Goal: Transaction & Acquisition: Purchase product/service

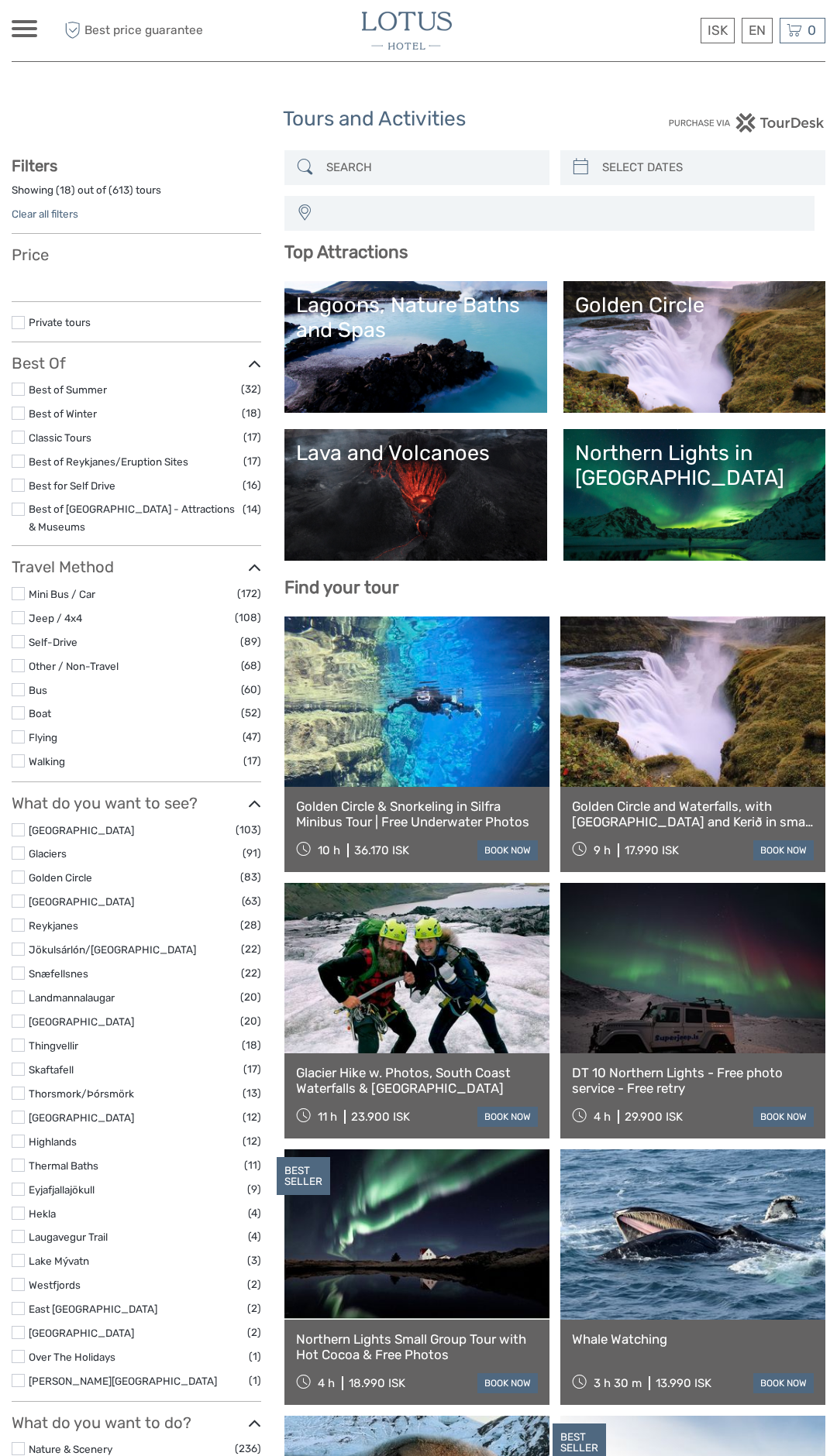
select select
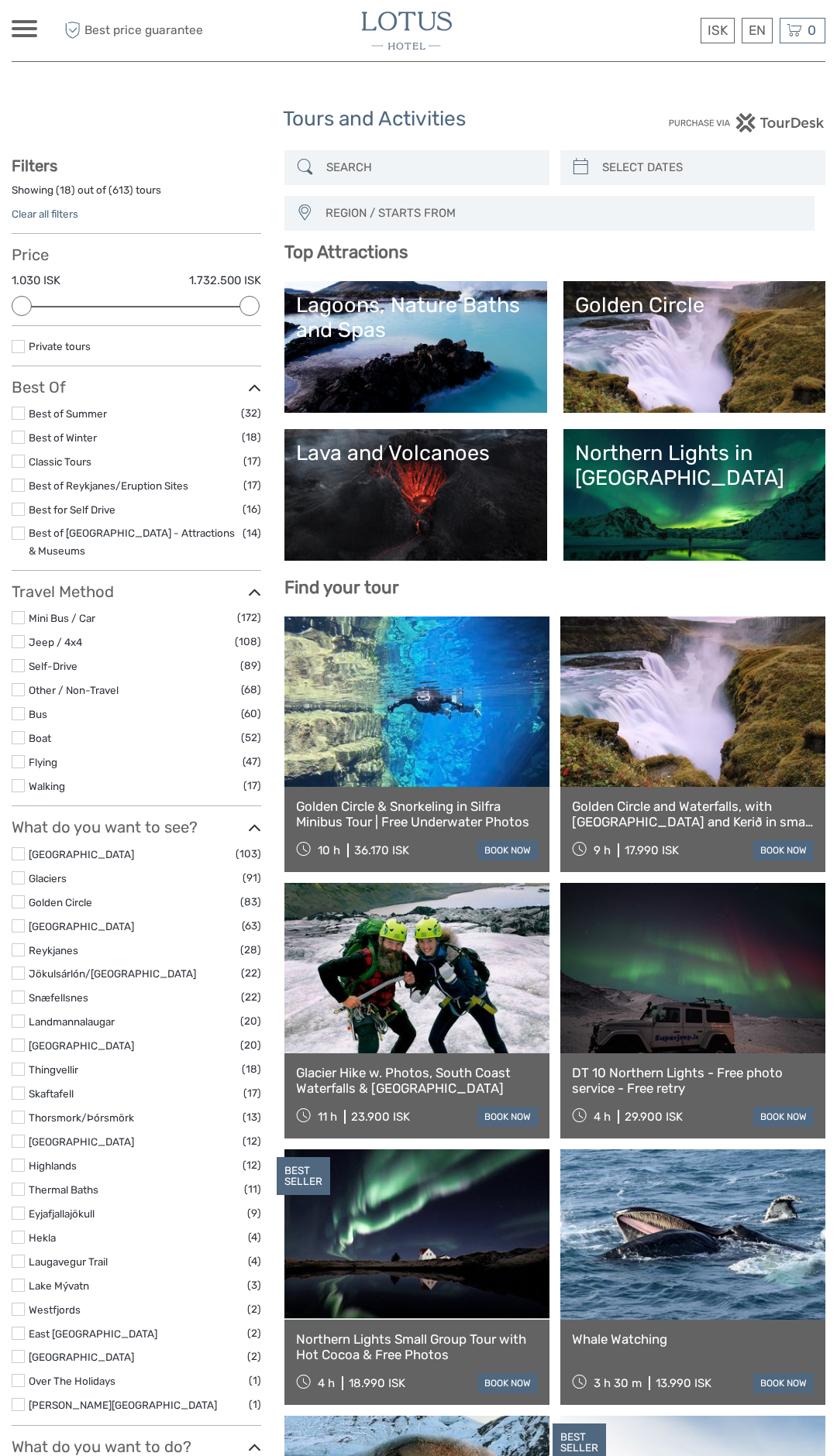
click at [678, 496] on link "Northern Lights in Iceland" at bounding box center [694, 494] width 239 height 108
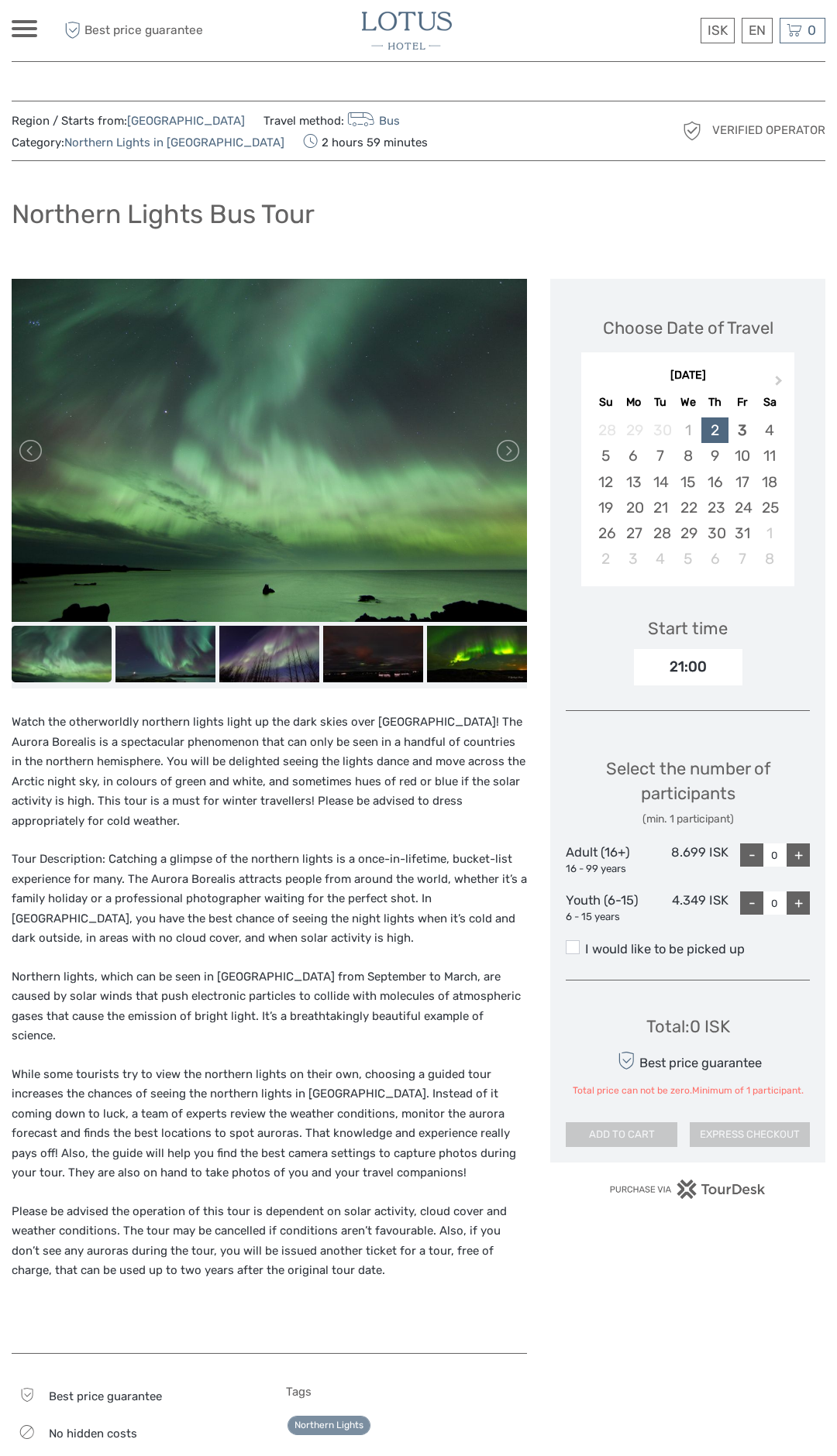
click at [803, 853] on div "+" at bounding box center [798, 855] width 24 height 24
type input "1"
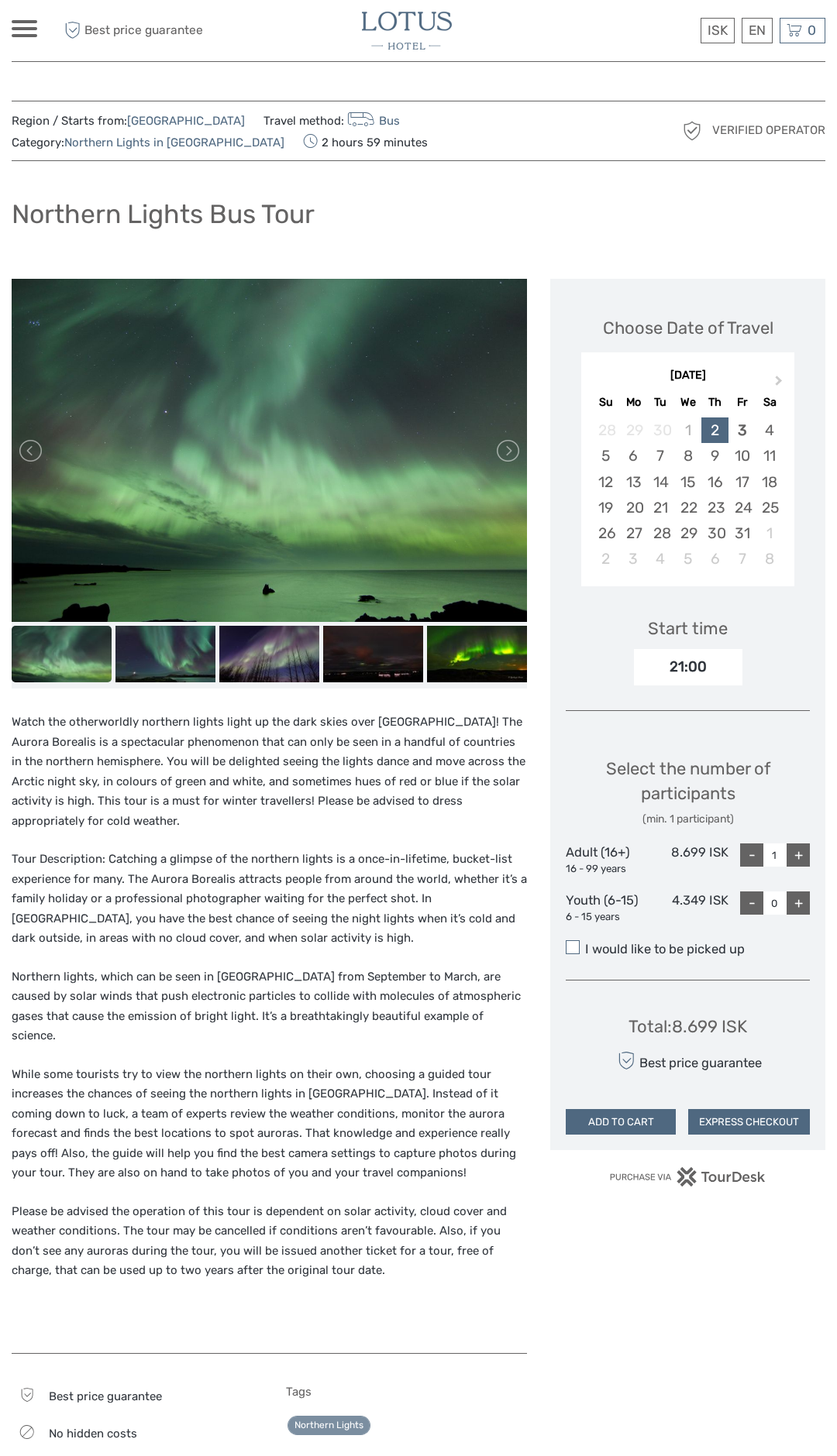
click at [576, 946] on span at bounding box center [572, 947] width 14 height 14
click at [585, 943] on input "I would like to be picked up" at bounding box center [585, 943] width 0 height 0
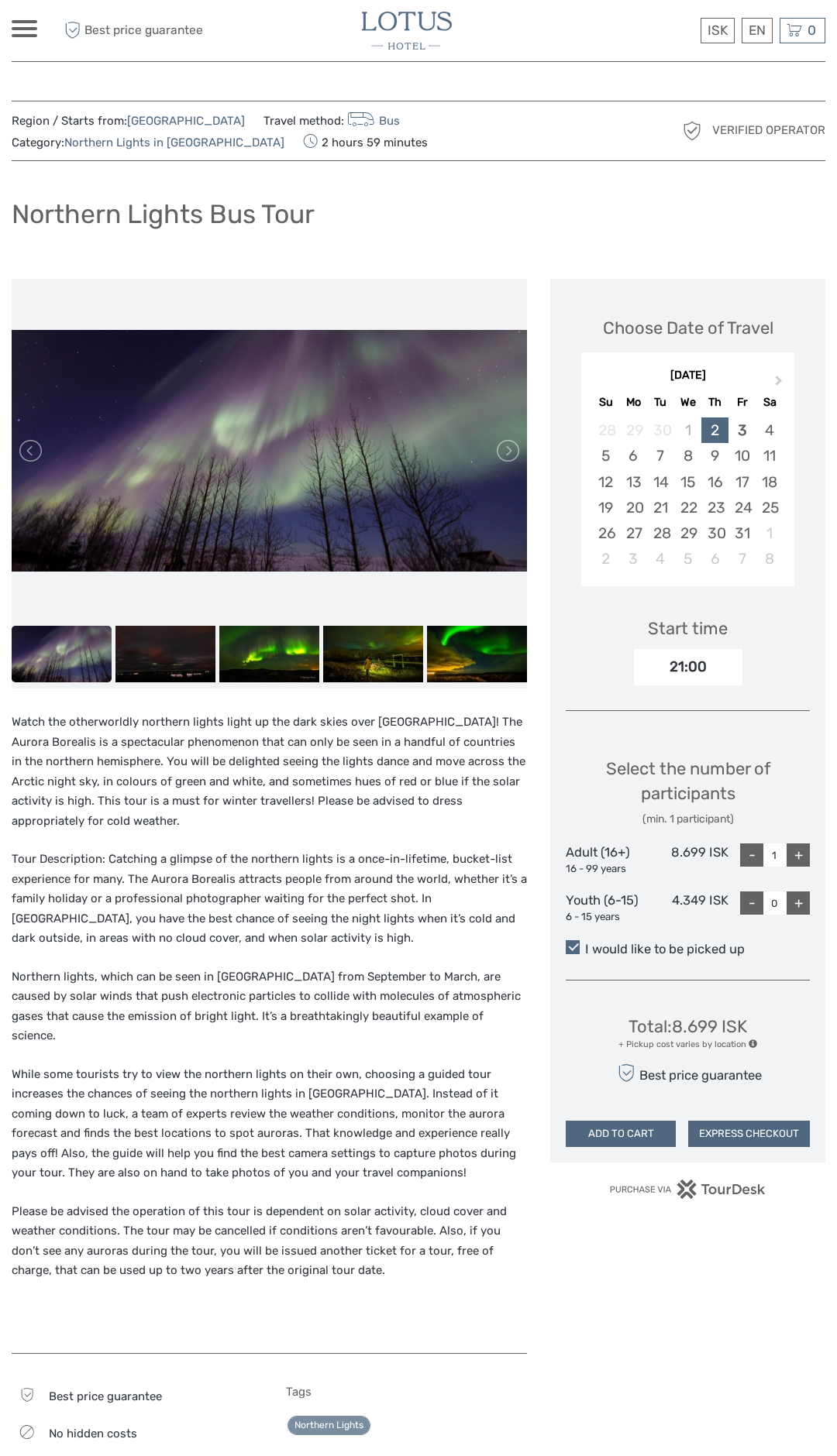
click at [633, 1128] on button "ADD TO CART" at bounding box center [620, 1134] width 110 height 26
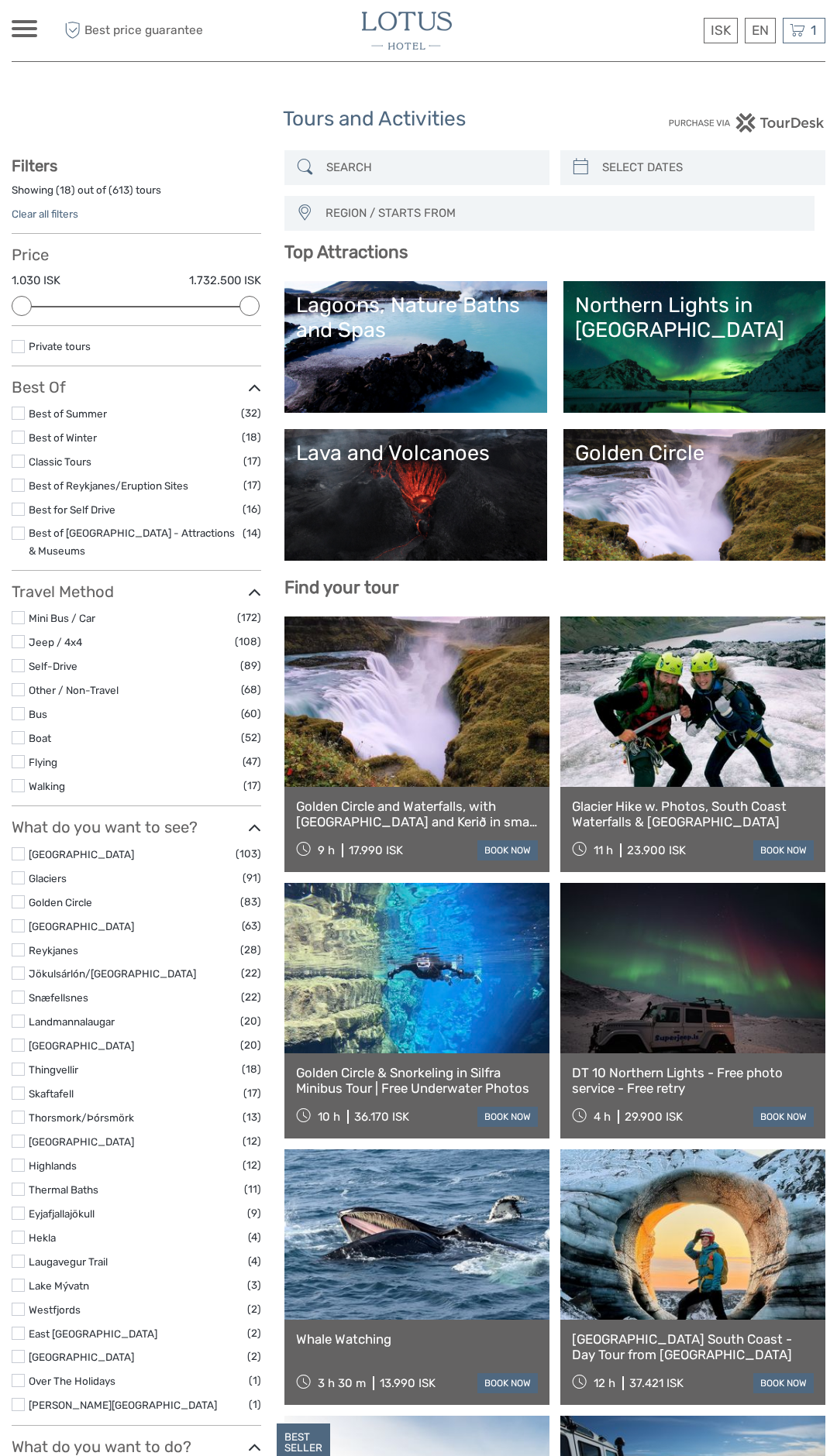
select select
click at [806, 24] on div "1 Items Northern Lights Bus Tour 1x Adult (16+) Thursday, 02 October 2025 - 09:…" at bounding box center [804, 30] width 42 height 25
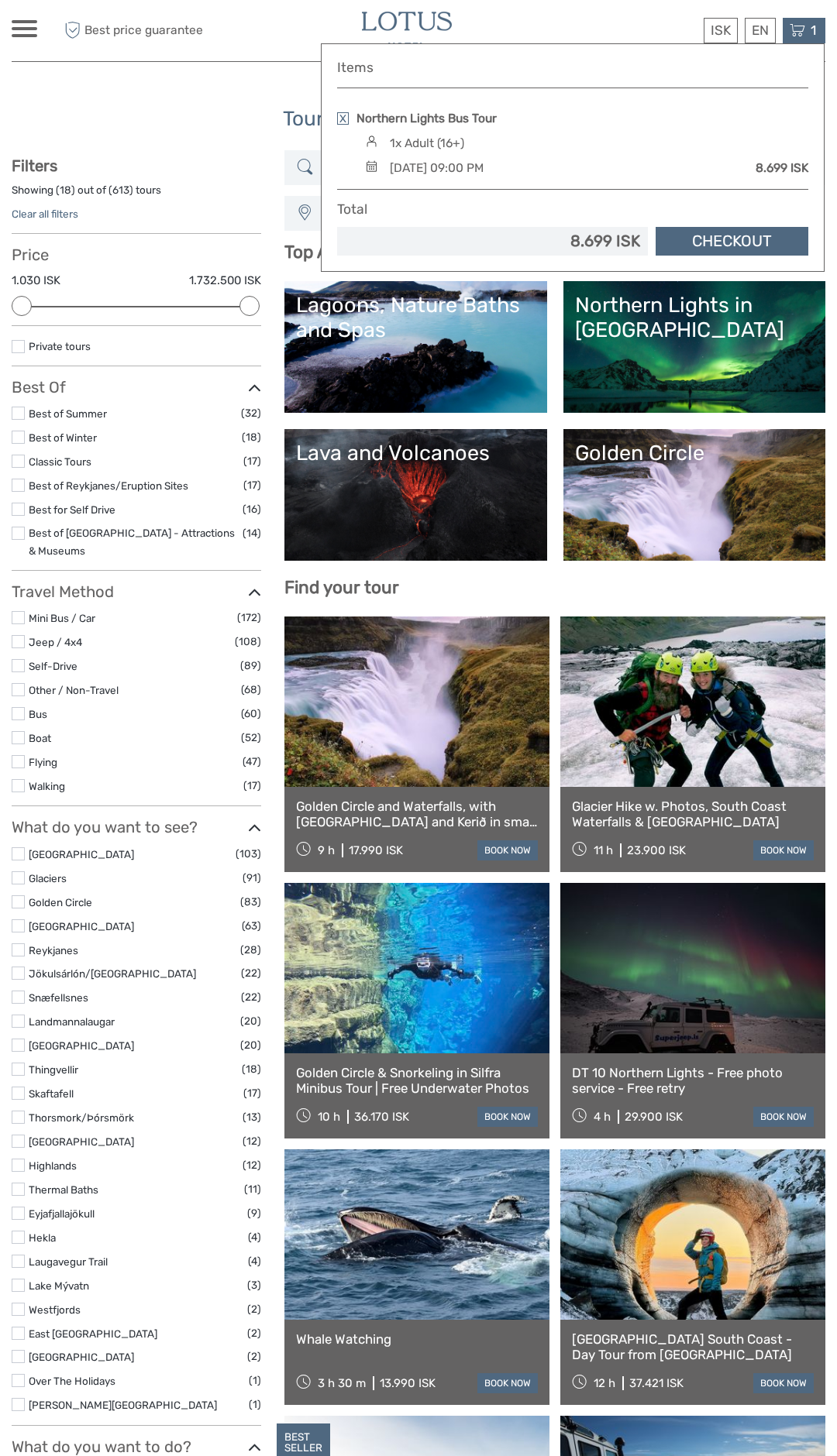
click at [754, 238] on link "Checkout" at bounding box center [731, 241] width 152 height 28
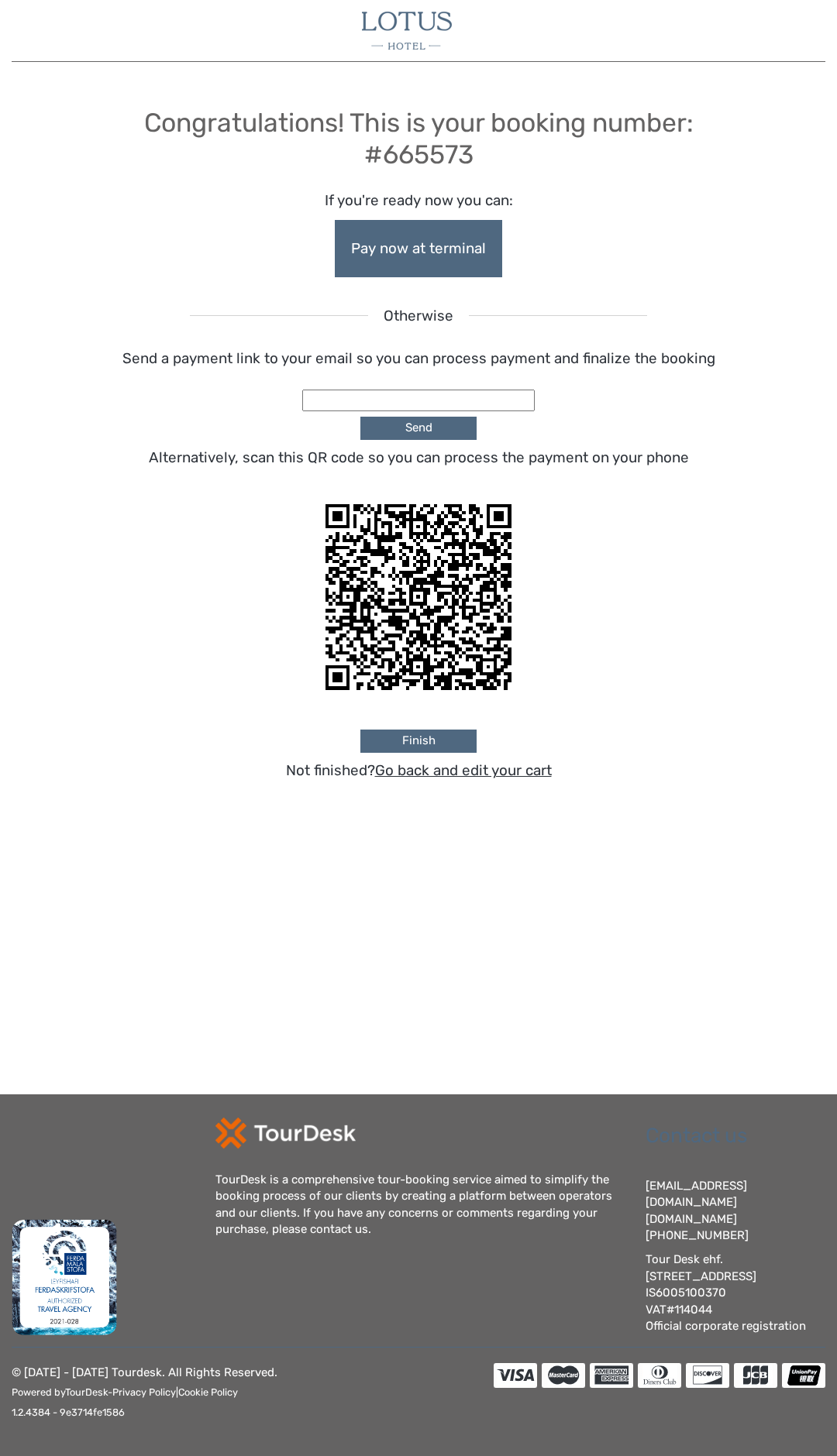
click at [457, 242] on link "Pay now at terminal" at bounding box center [418, 248] width 168 height 57
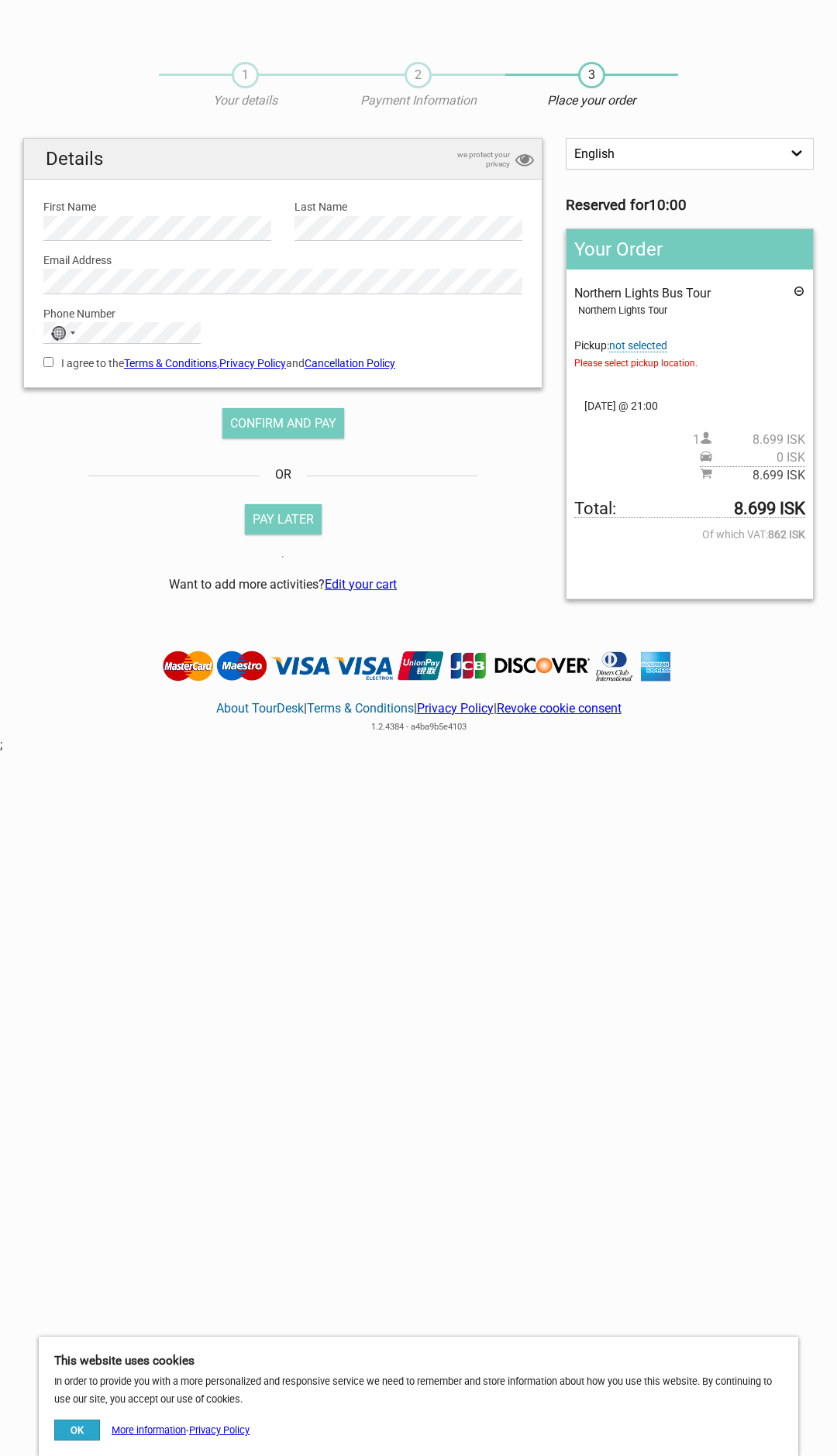
click at [663, 343] on span "not selected" at bounding box center [638, 346] width 58 height 13
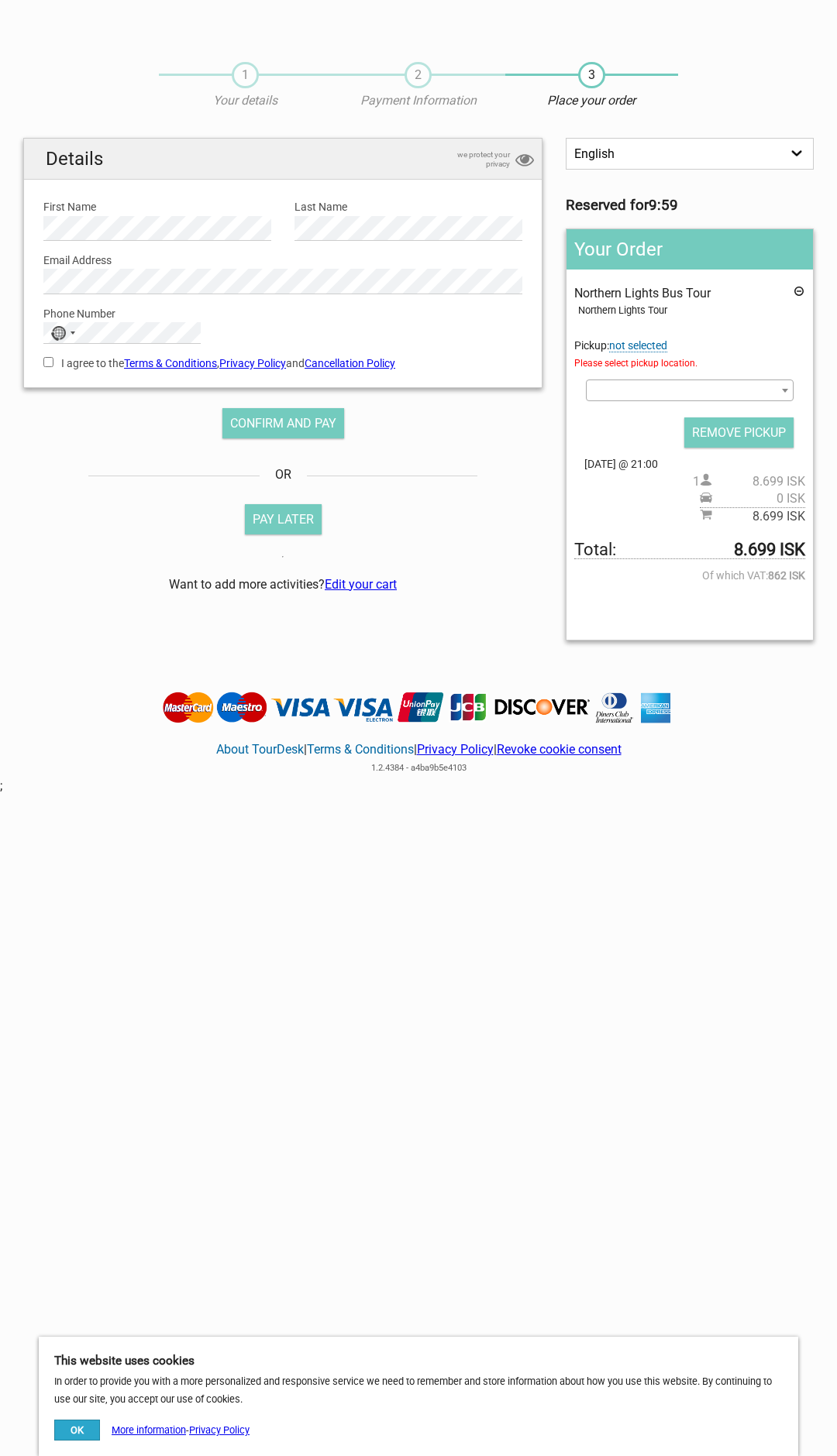
click at [760, 387] on span at bounding box center [689, 390] width 208 height 22
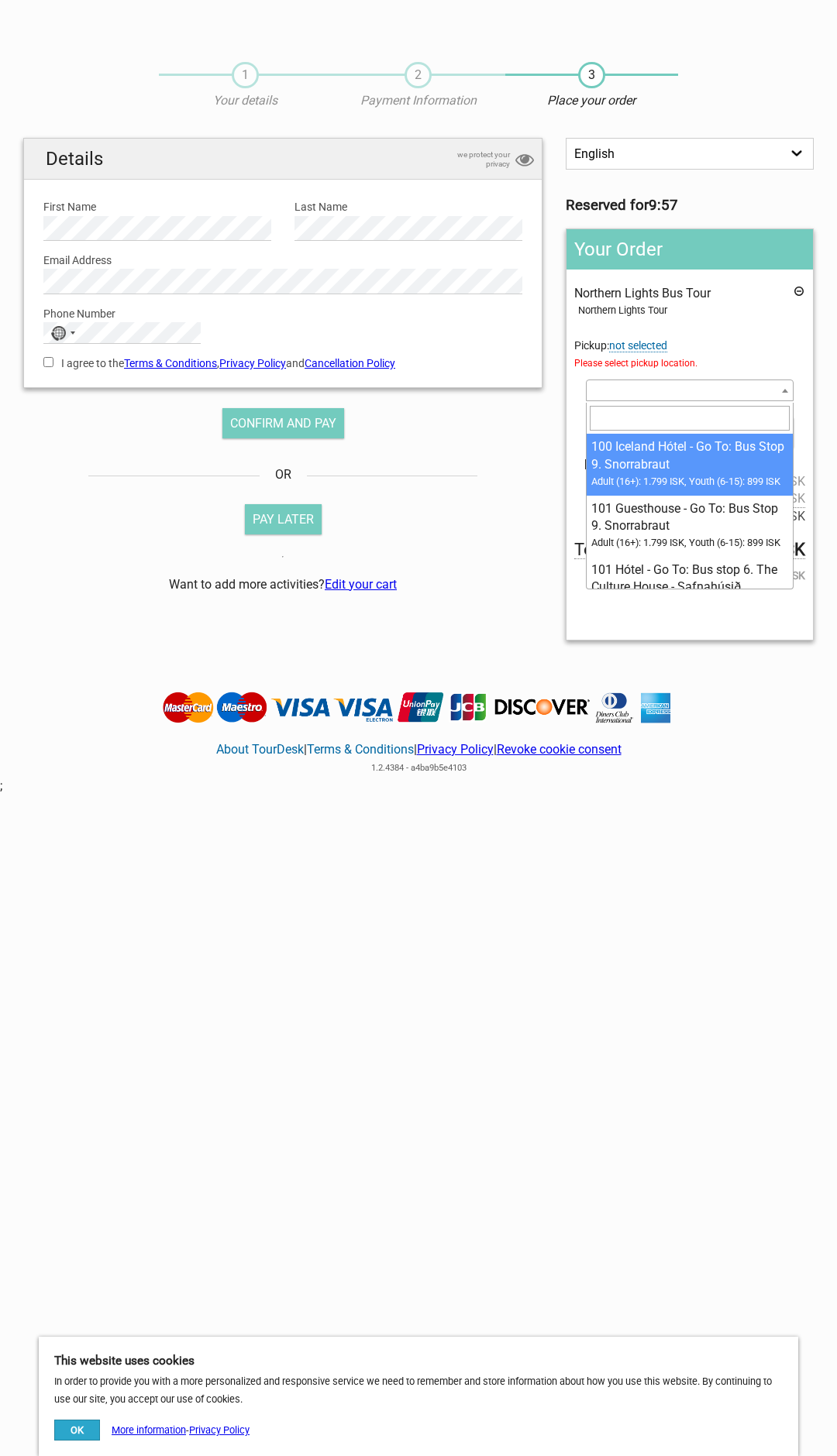
click at [714, 413] on input "search" at bounding box center [689, 418] width 199 height 24
type input "lot"
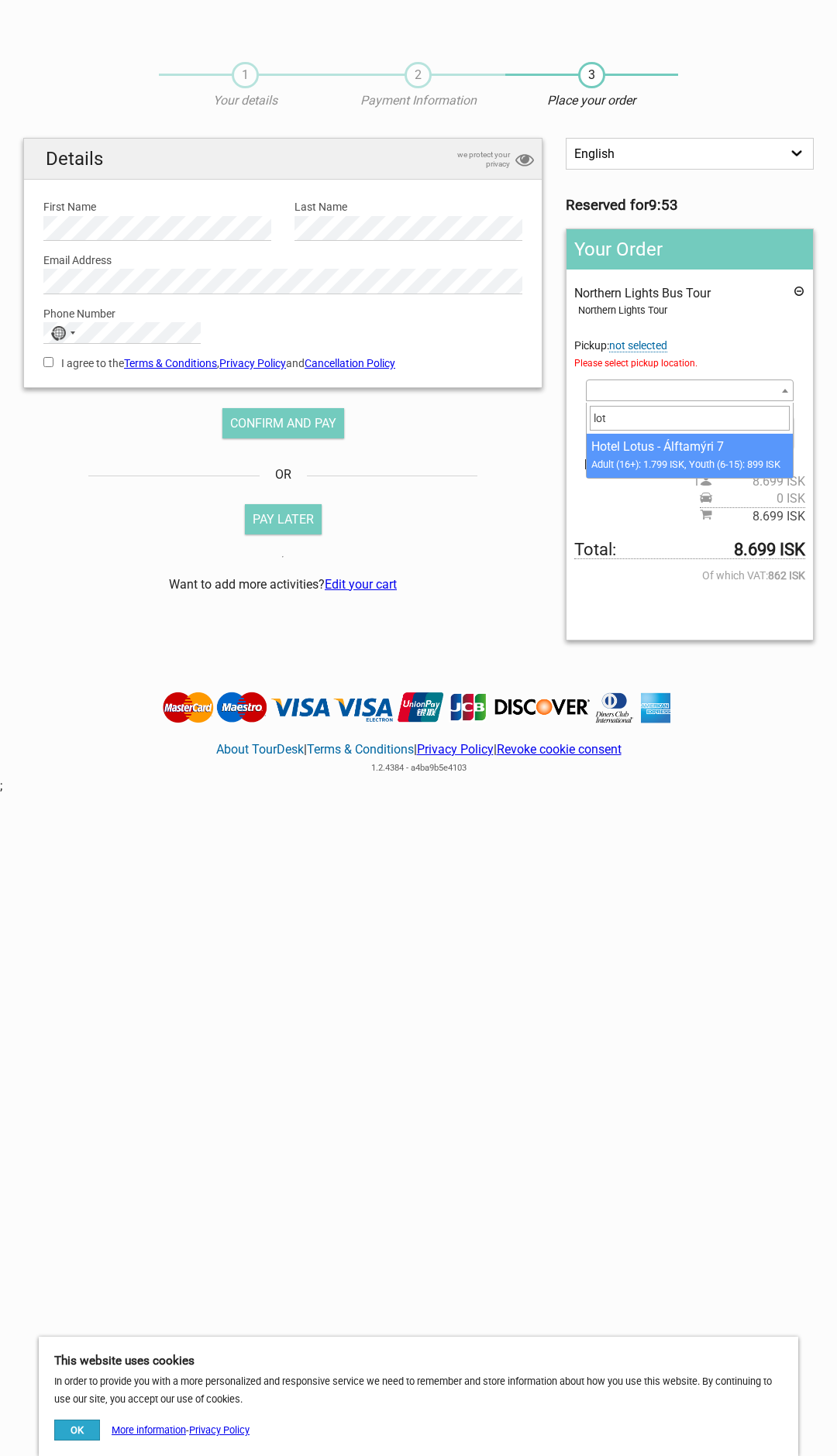
select select "1179321"
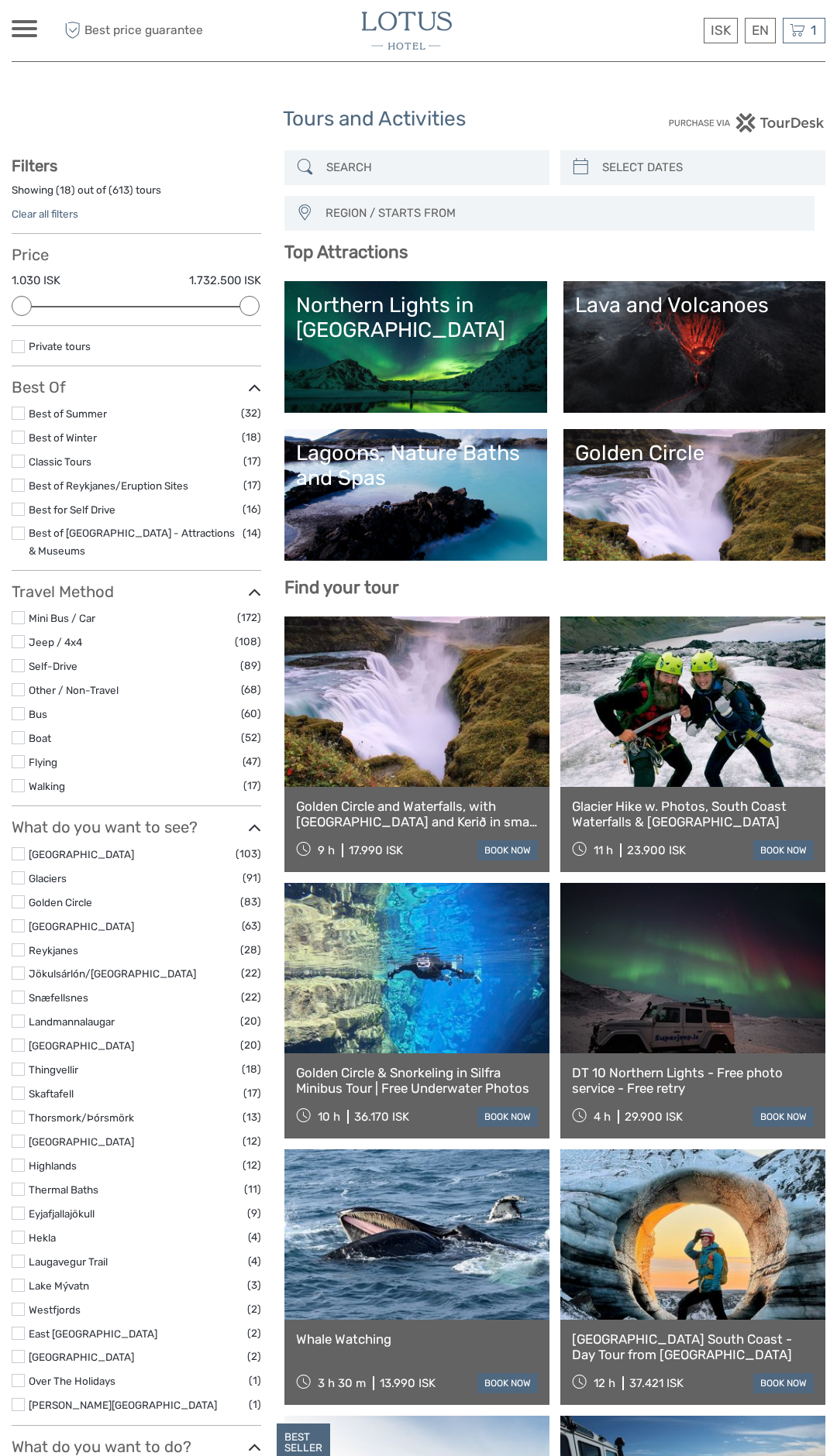
select select
click at [474, 347] on link "Northern Lights in Iceland" at bounding box center [414, 347] width 239 height 108
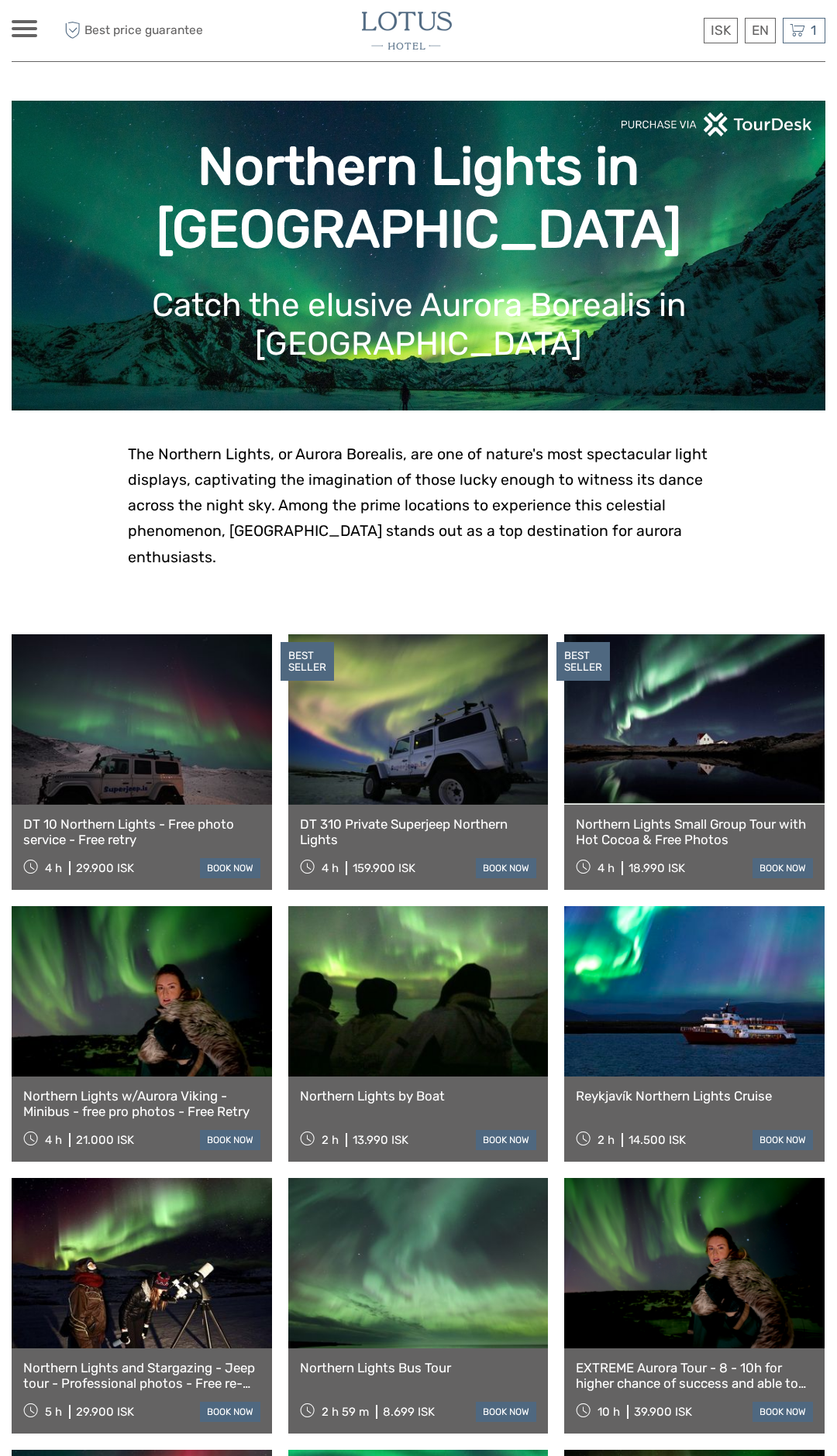
scroll to position [462, 0]
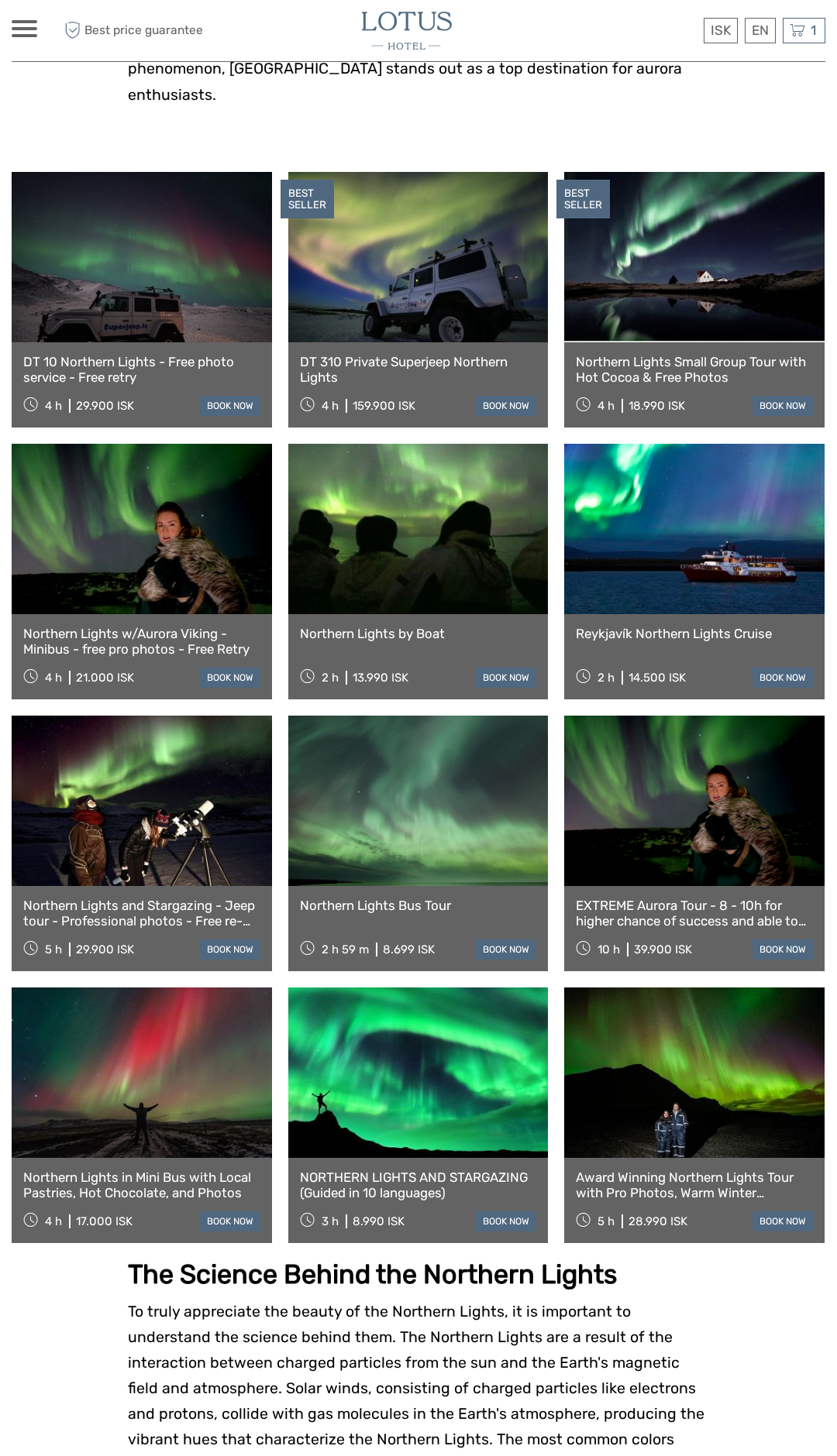
click at [454, 1078] on link at bounding box center [418, 1072] width 261 height 170
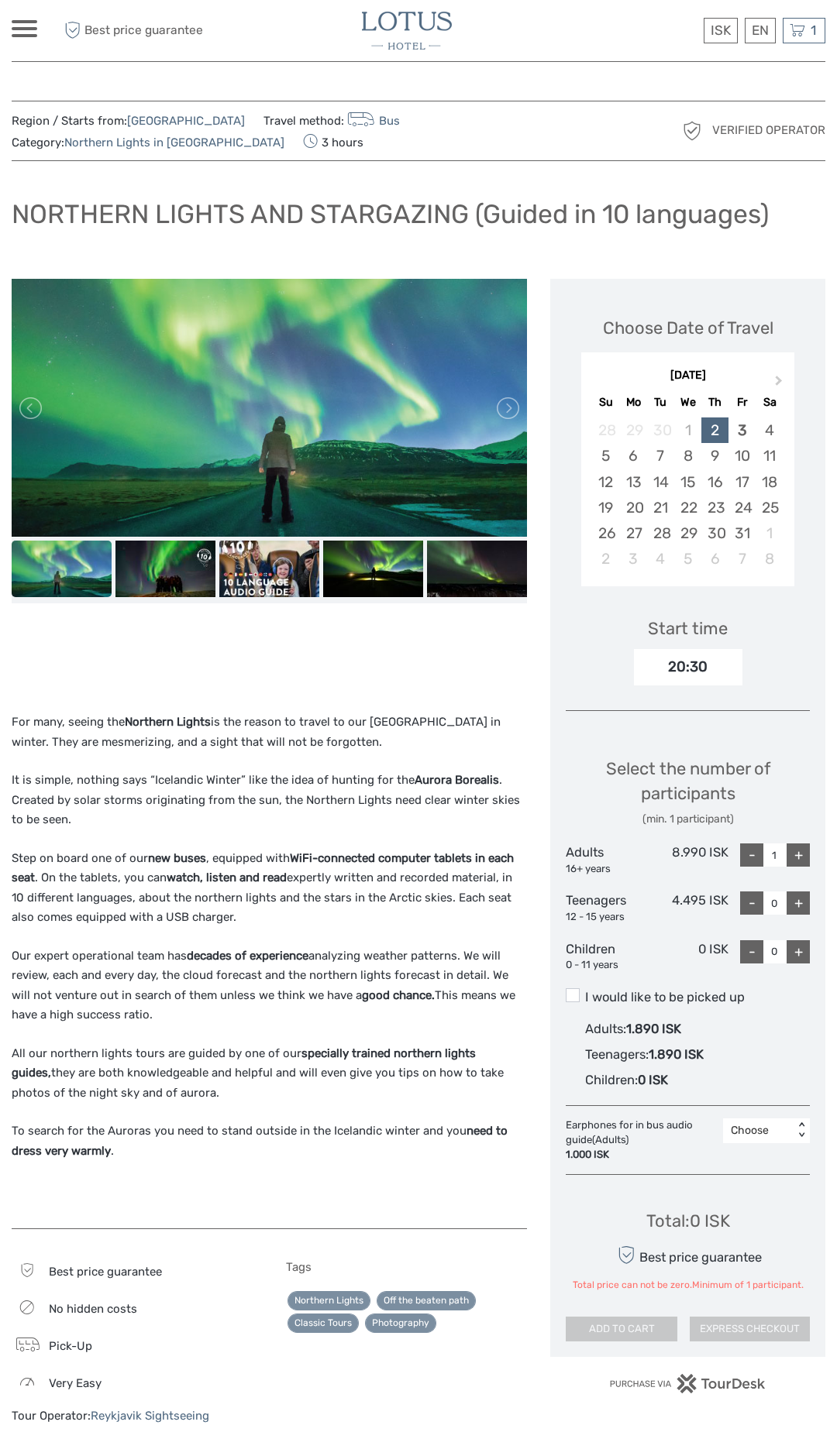
click at [686, 840] on div "Select the number of participants (min. 1 participant) Adults 16+ years 8.990 I…" at bounding box center [688, 859] width 244 height 246
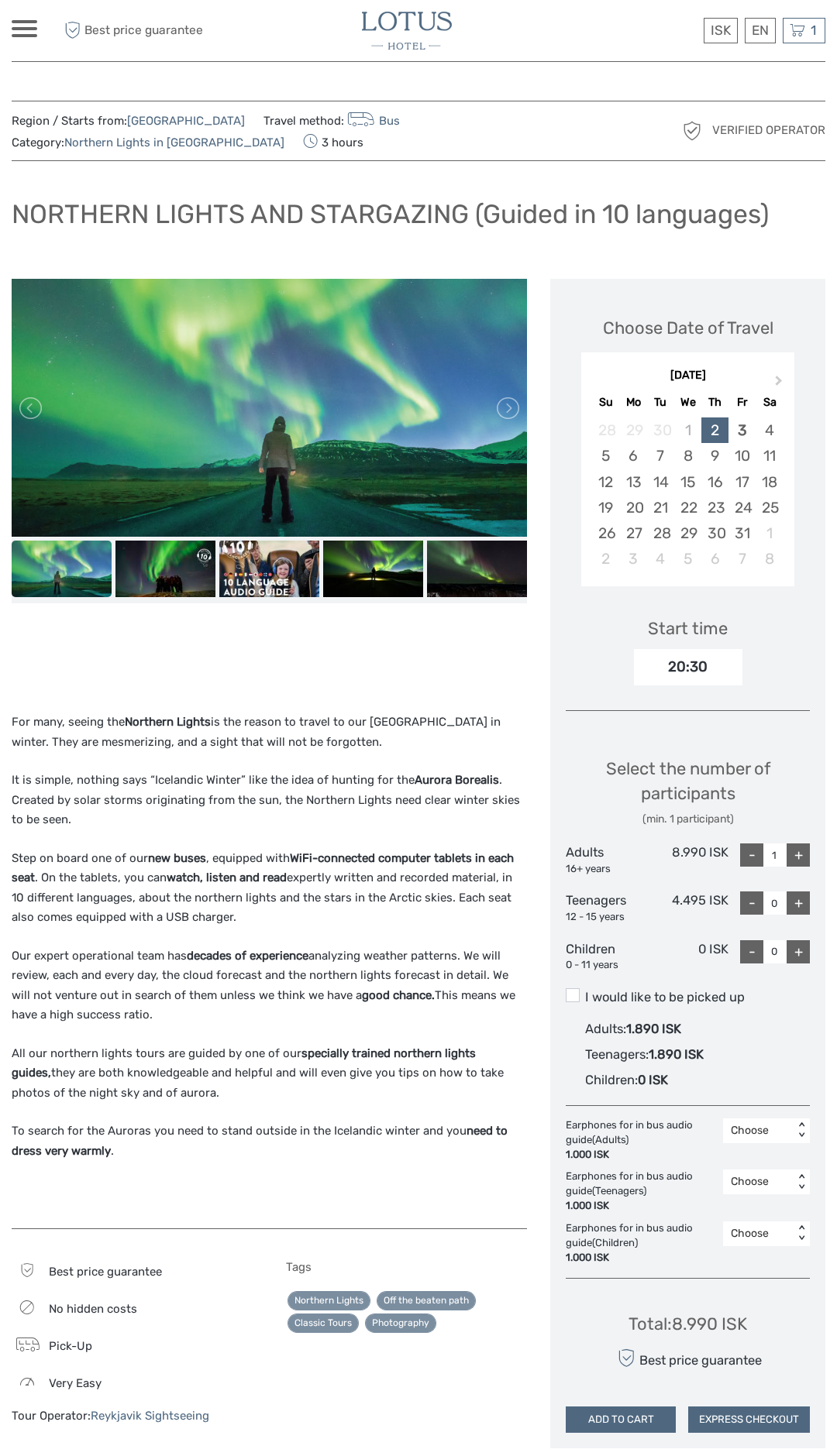
click at [791, 855] on div "+" at bounding box center [798, 855] width 24 height 24
click at [752, 855] on div "-" at bounding box center [752, 855] width 24 height 24
type input "1"
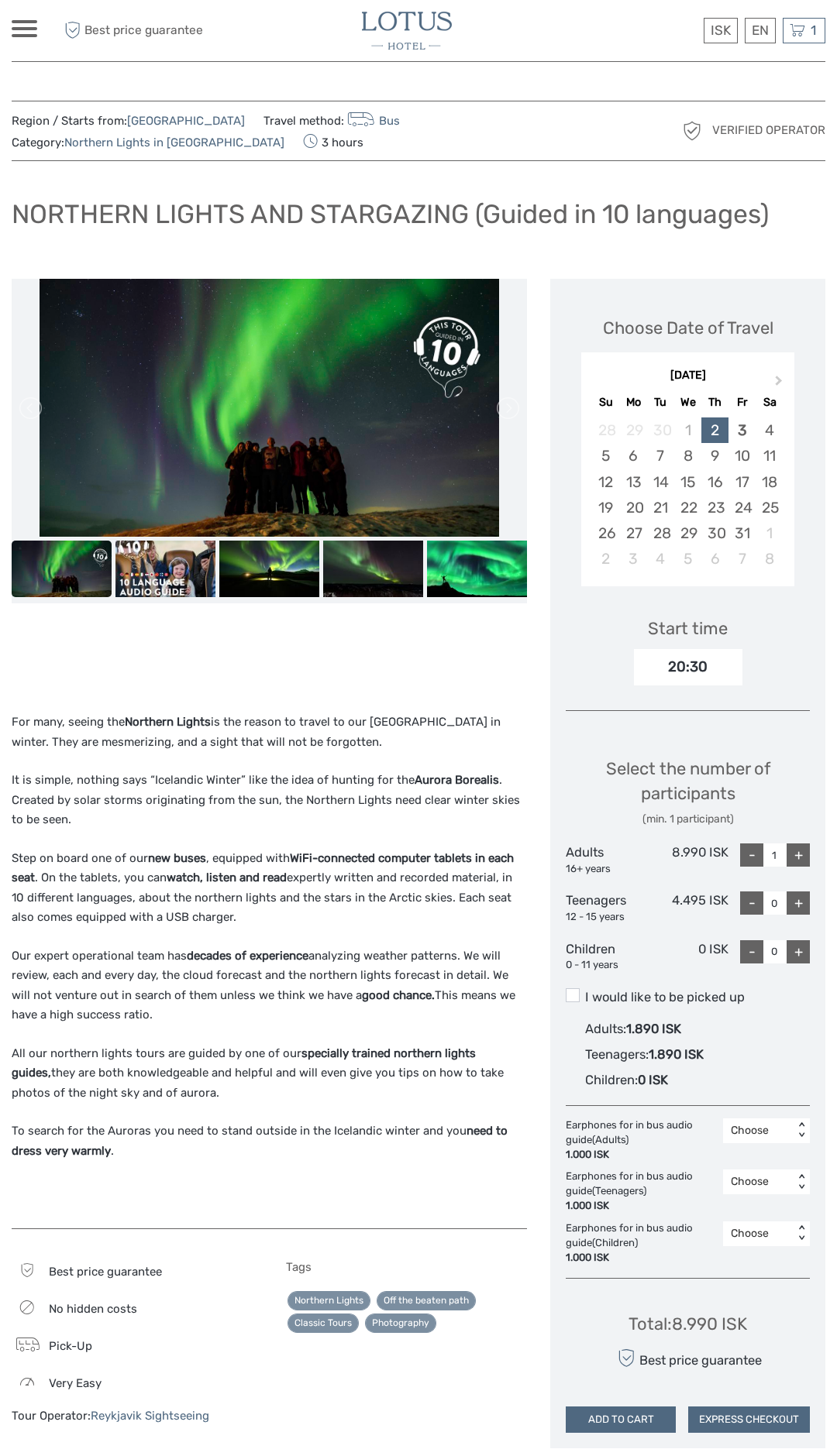
scroll to position [239, 0]
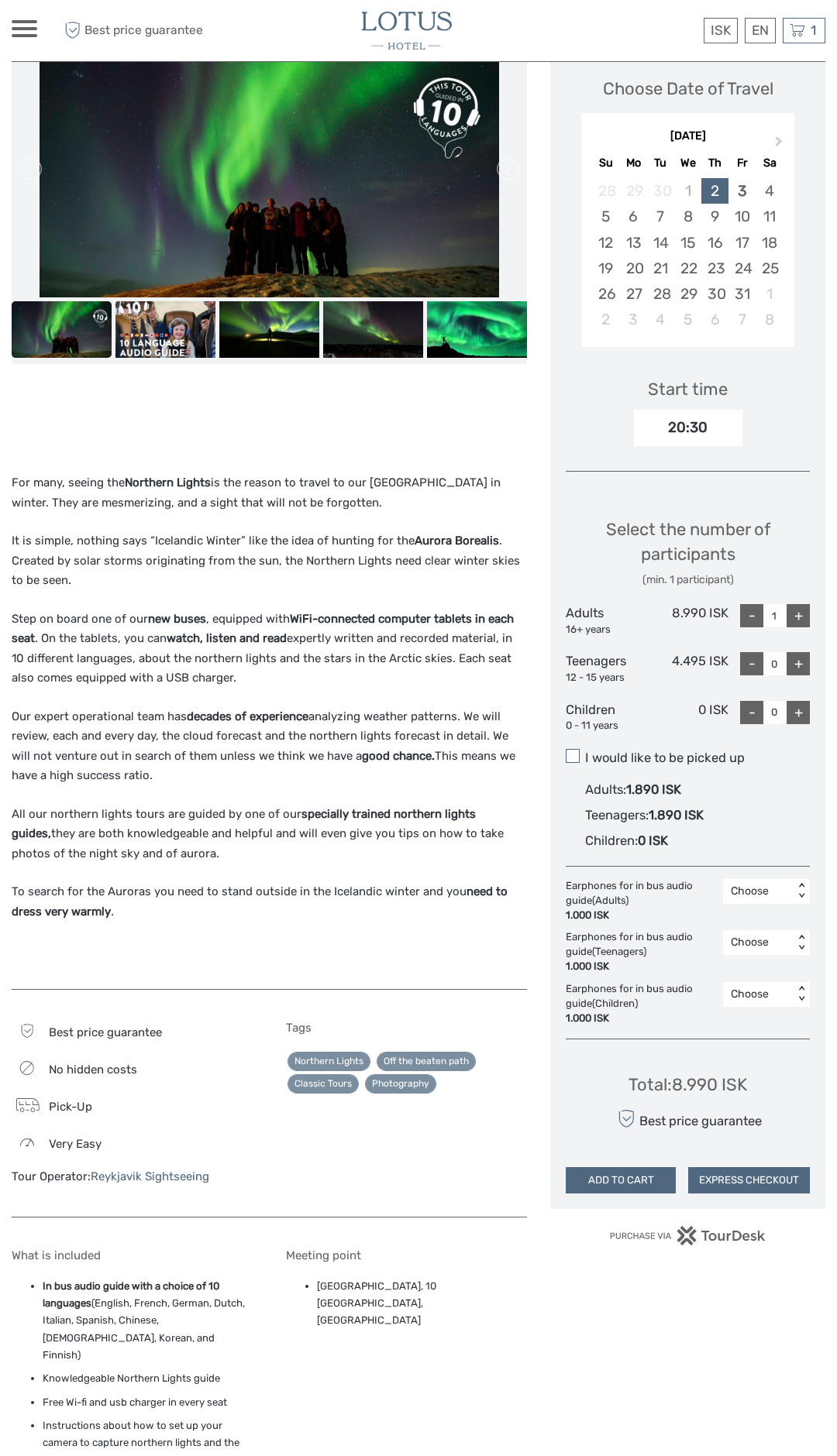
click at [575, 750] on span at bounding box center [572, 755] width 14 height 14
click at [585, 752] on input "I would like to be picked up" at bounding box center [585, 752] width 0 height 0
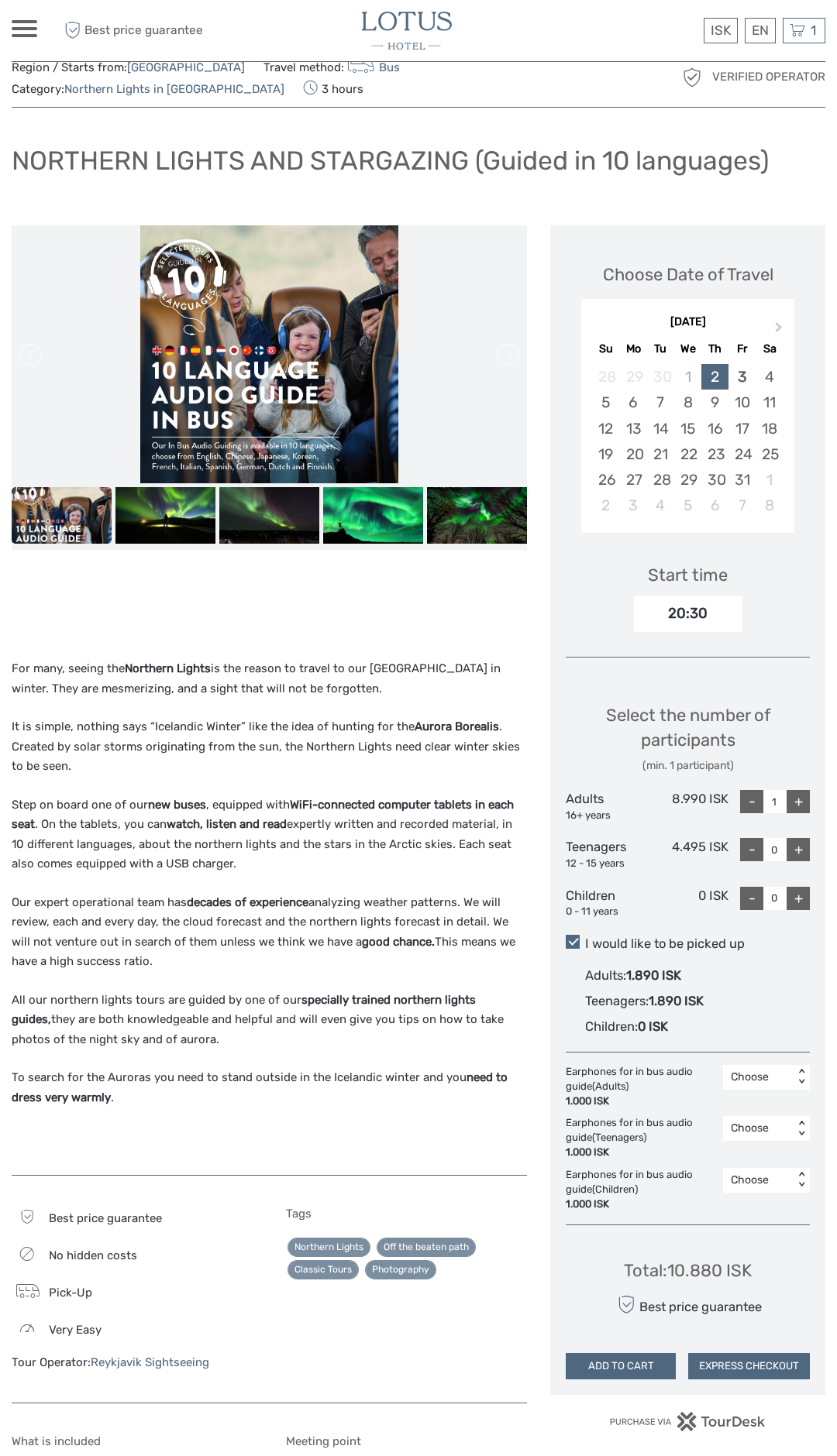
scroll to position [0, 0]
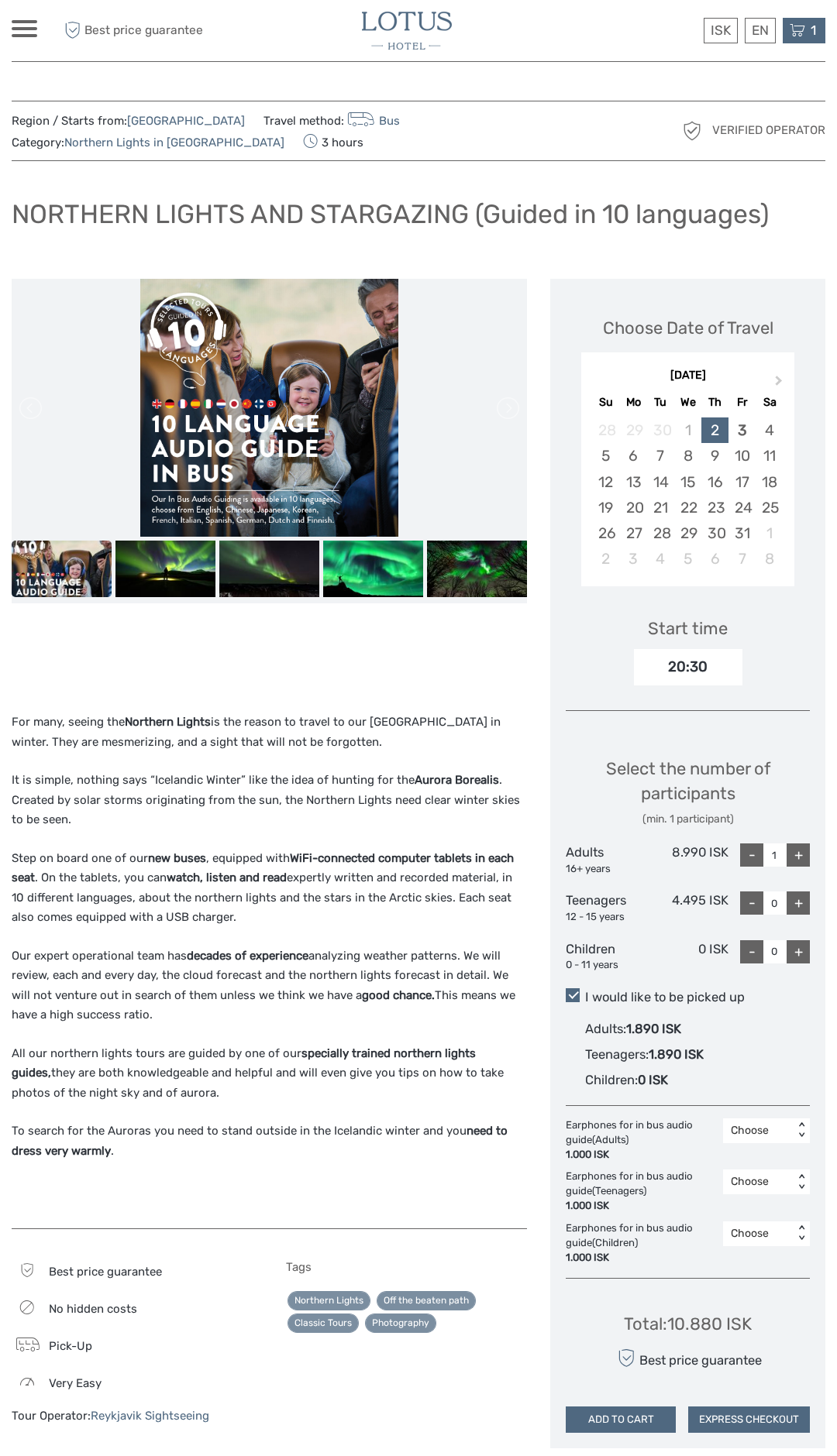
click at [805, 28] on div "1 Items Northern Lights Bus Tour 1x Adult (16+) Thursday, 02 October 2025 - 09:…" at bounding box center [804, 30] width 42 height 25
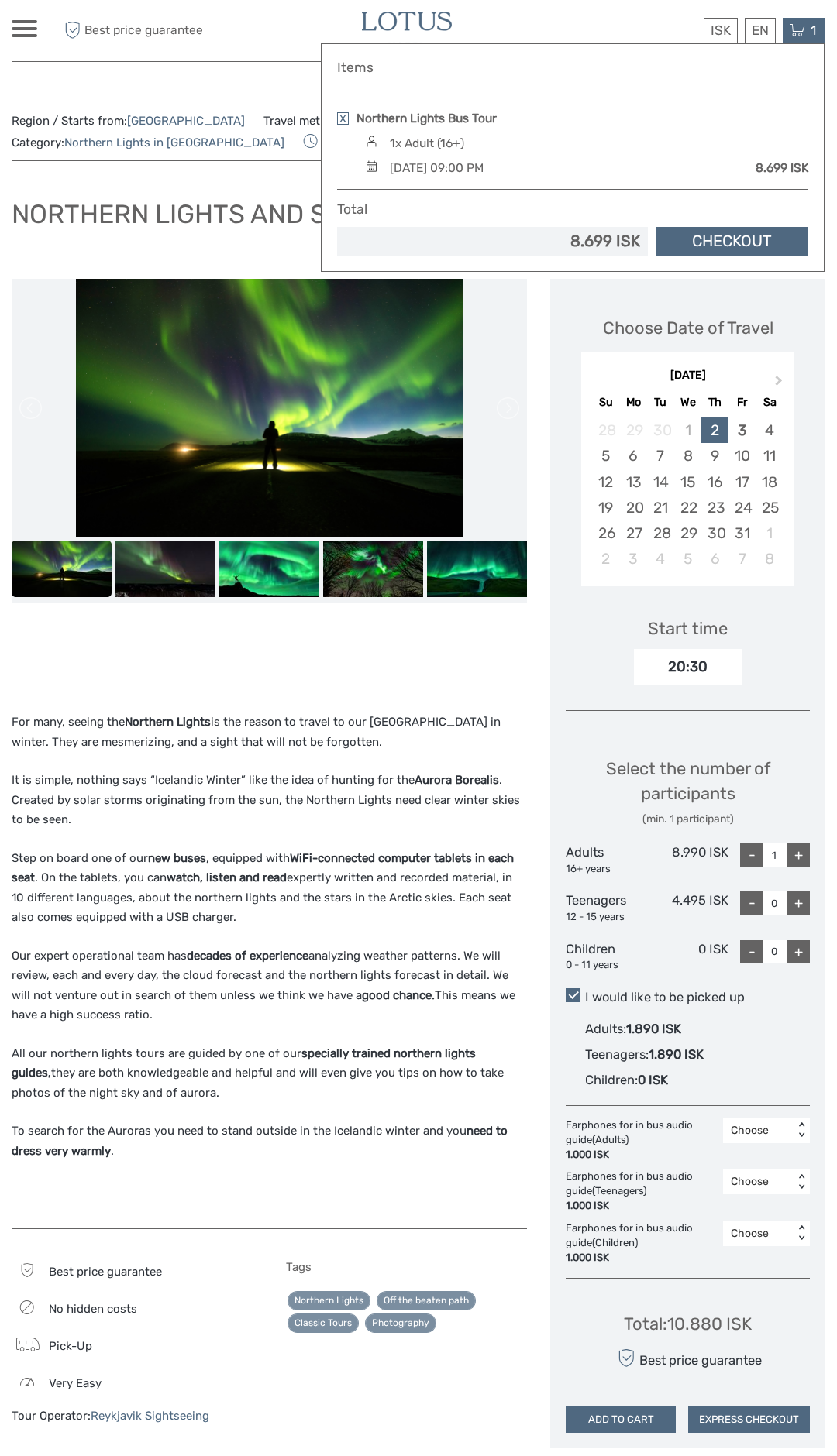
click at [747, 237] on link "Checkout" at bounding box center [731, 241] width 152 height 28
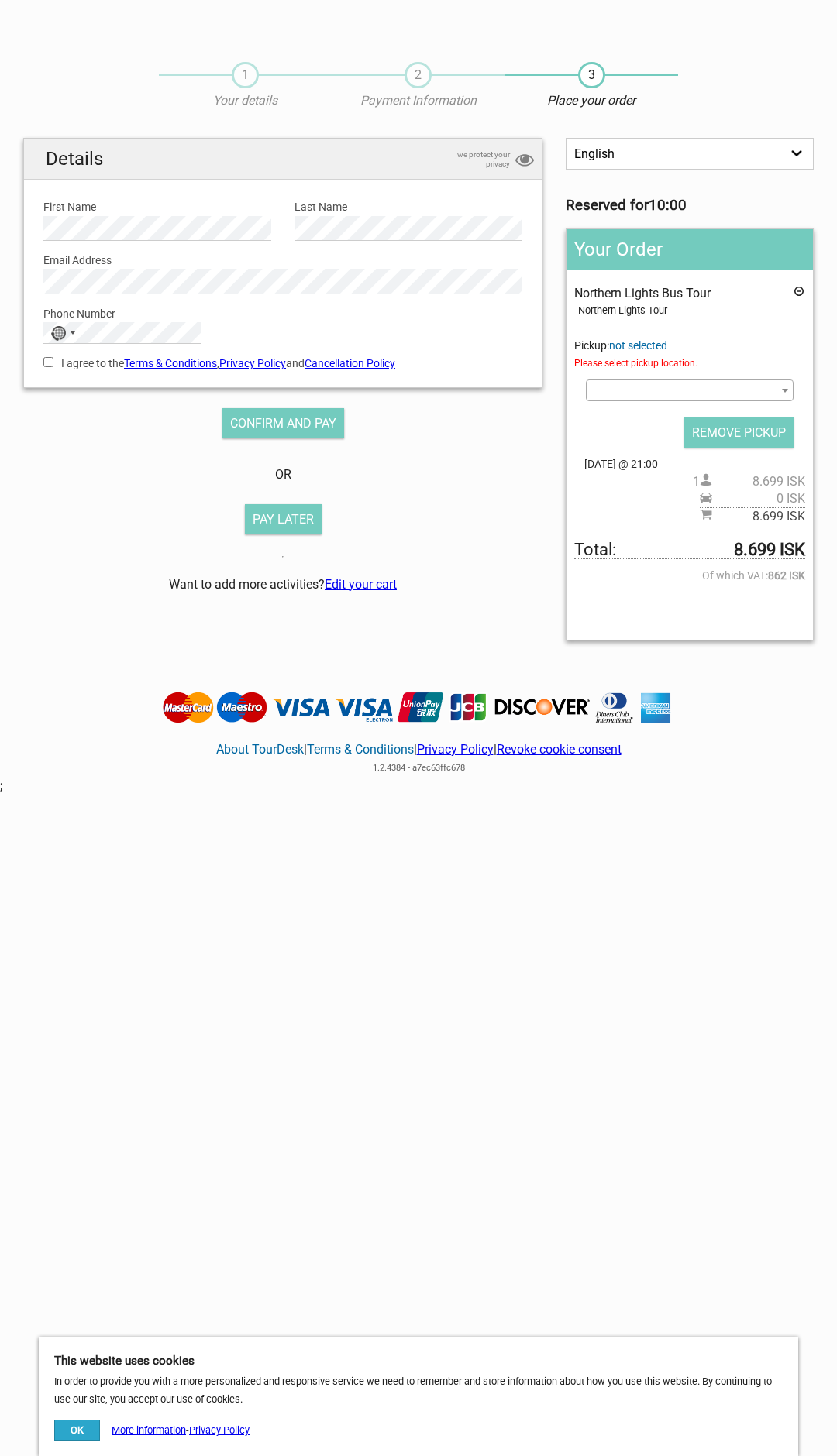
click at [772, 389] on span at bounding box center [689, 390] width 208 height 22
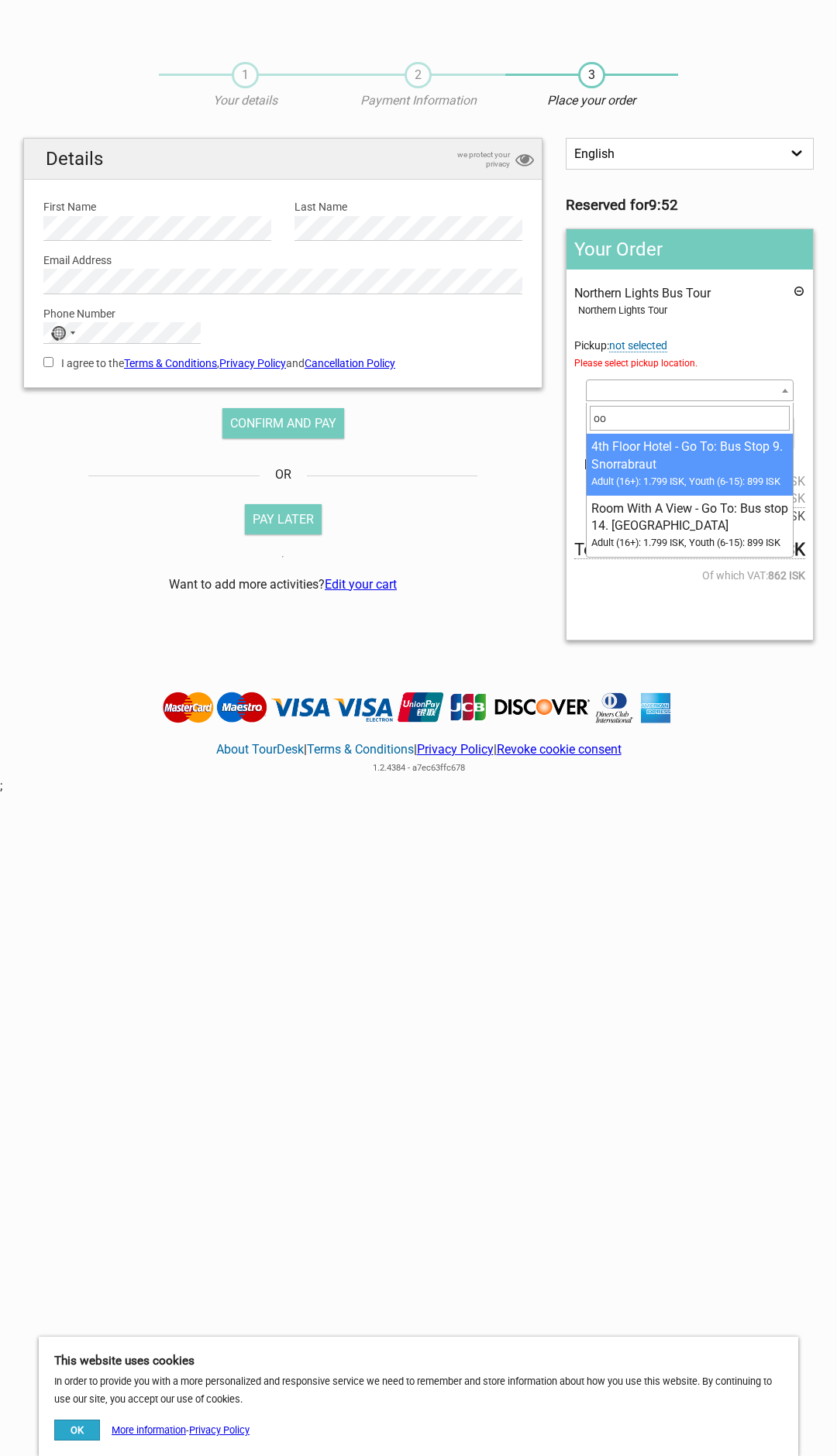
type input "o"
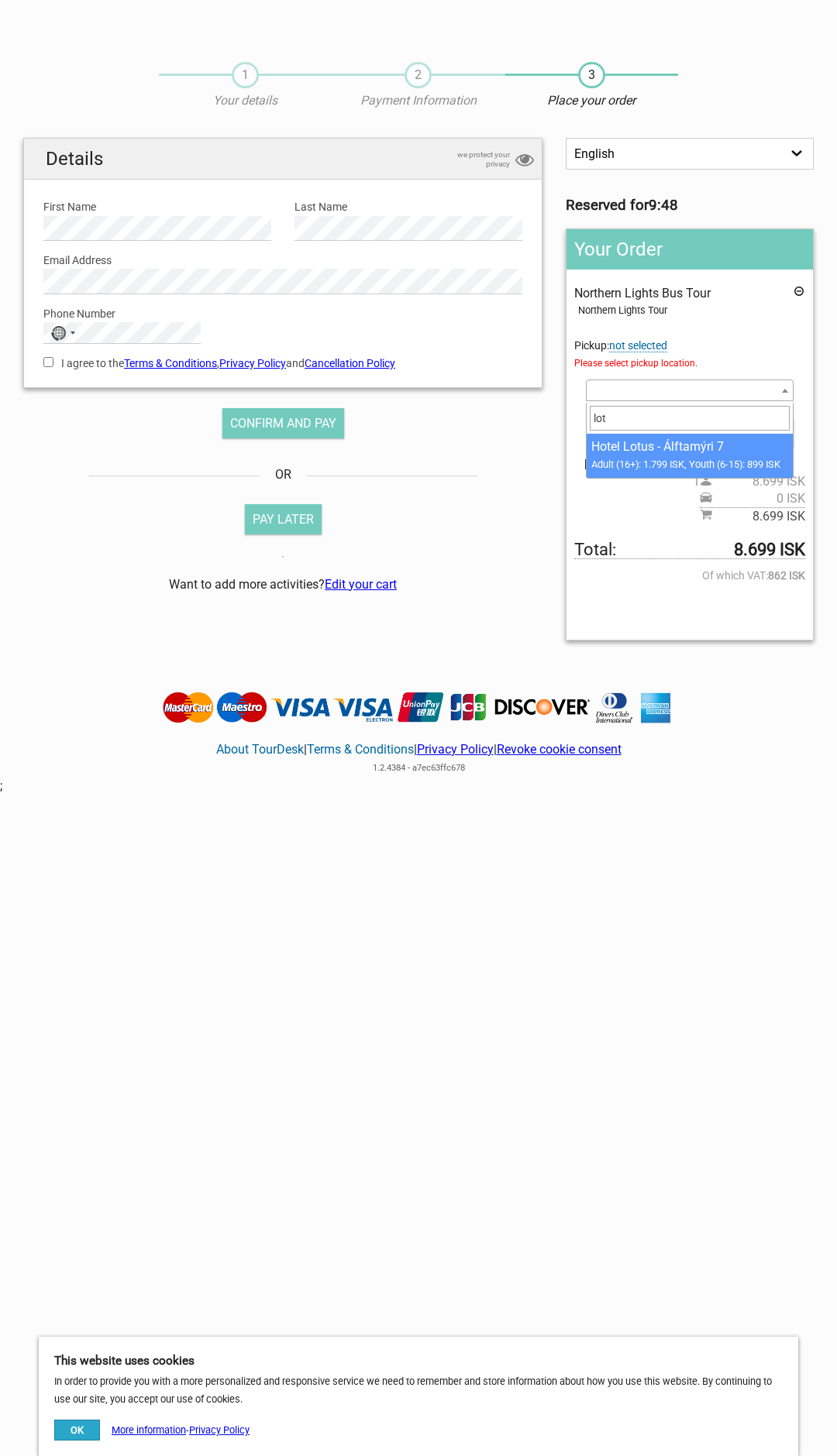
type input "lotu"
select select "1179321"
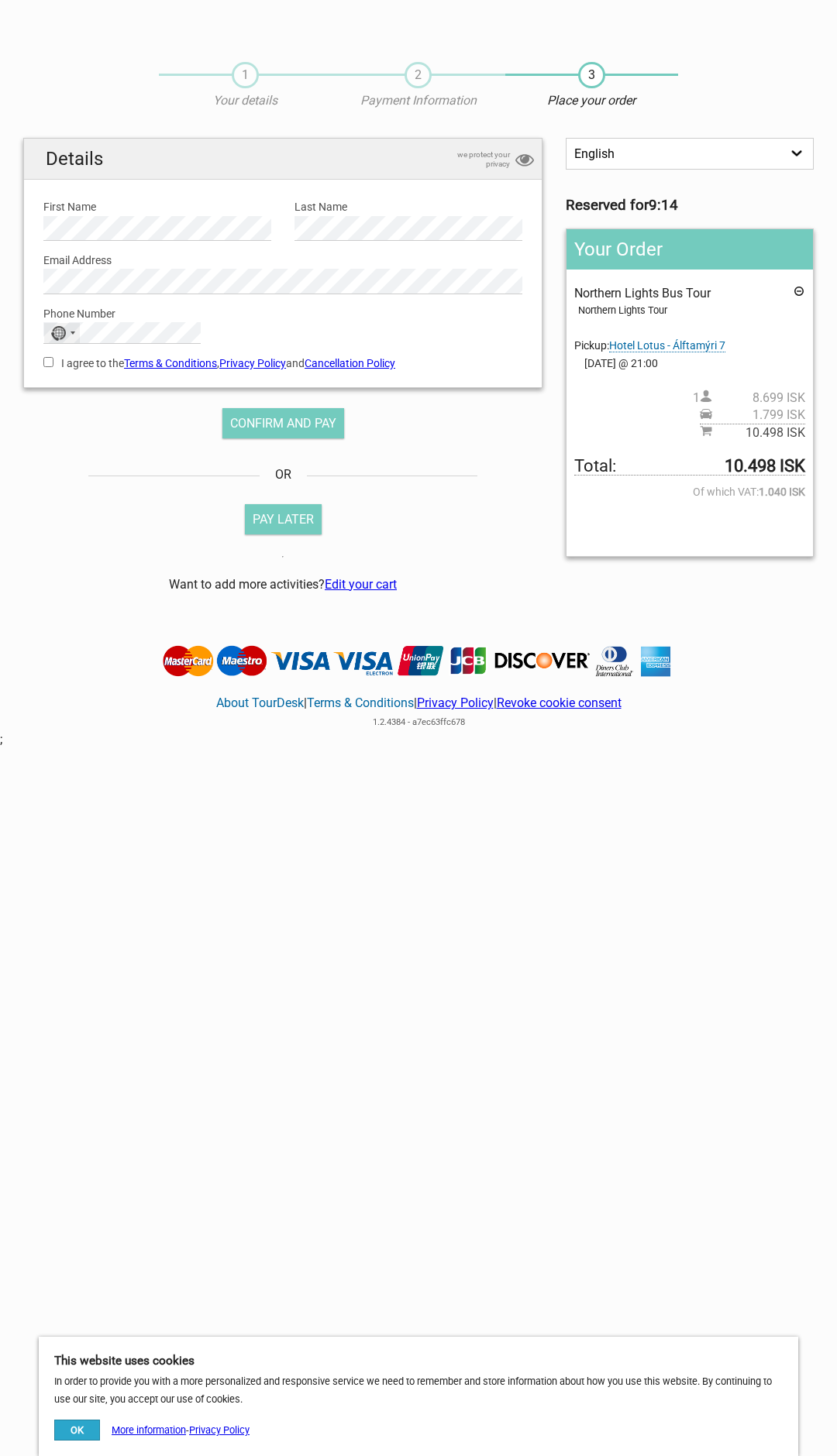
click at [48, 343] on div "No country selected" at bounding box center [62, 333] width 36 height 20
click at [20, 457] on div "Details we protect your privacy First Name Please provide us with your name. La…" at bounding box center [283, 371] width 542 height 468
click at [47, 367] on input "I agree to the Terms & Conditions , Privacy Policy and Cancellation Policy" at bounding box center [48, 362] width 10 height 10
checkbox input "true"
click at [373, 444] on div "Confirm and pay or Pay Later Send a payment link to your email so you can proce…" at bounding box center [283, 503] width 519 height 205
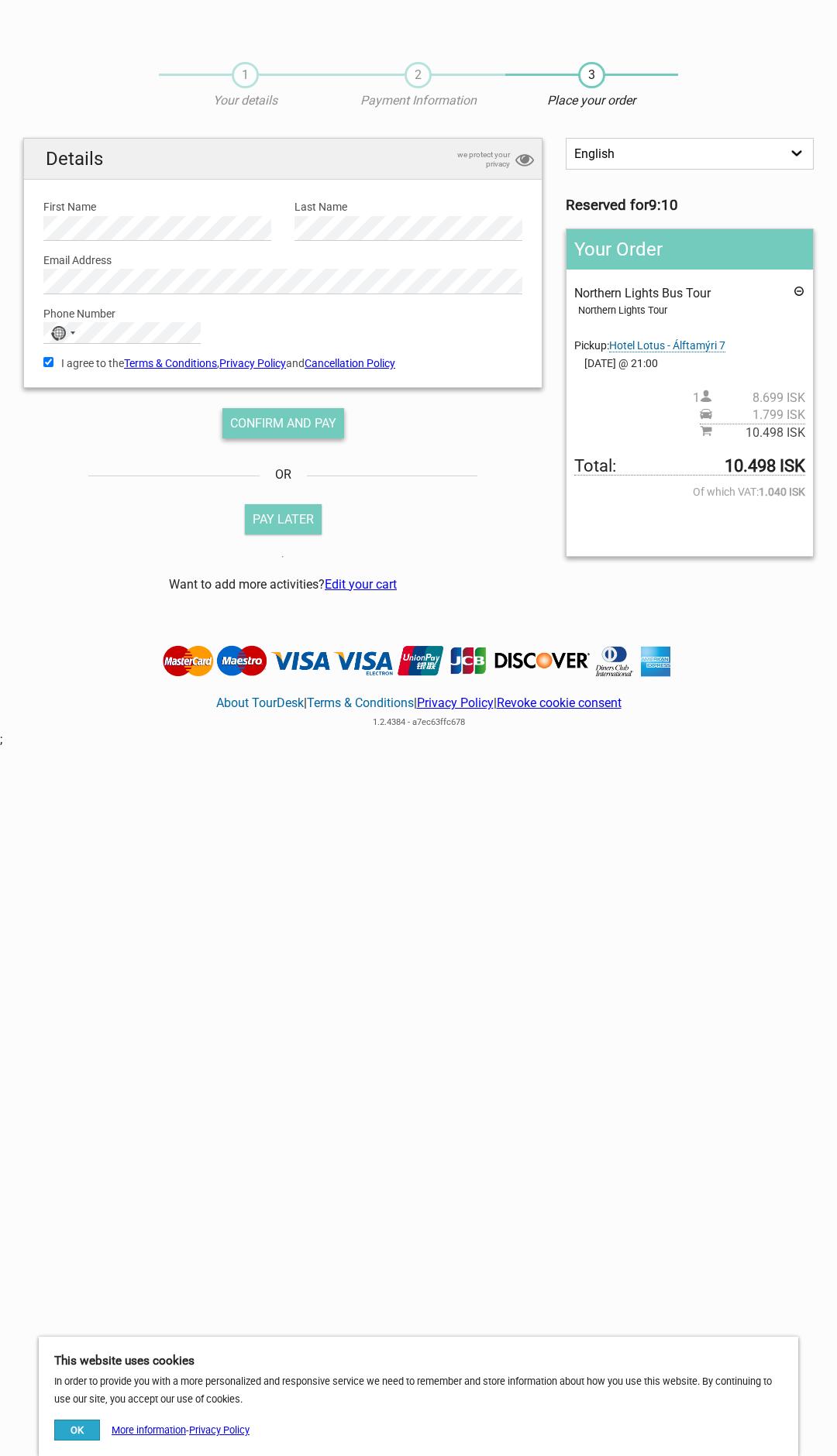
click at [318, 419] on span "Confirm and pay" at bounding box center [283, 423] width 106 height 15
click at [296, 431] on span "Confirm and pay" at bounding box center [283, 423] width 106 height 15
click at [304, 417] on button "Confirm and pay" at bounding box center [283, 422] width 121 height 30
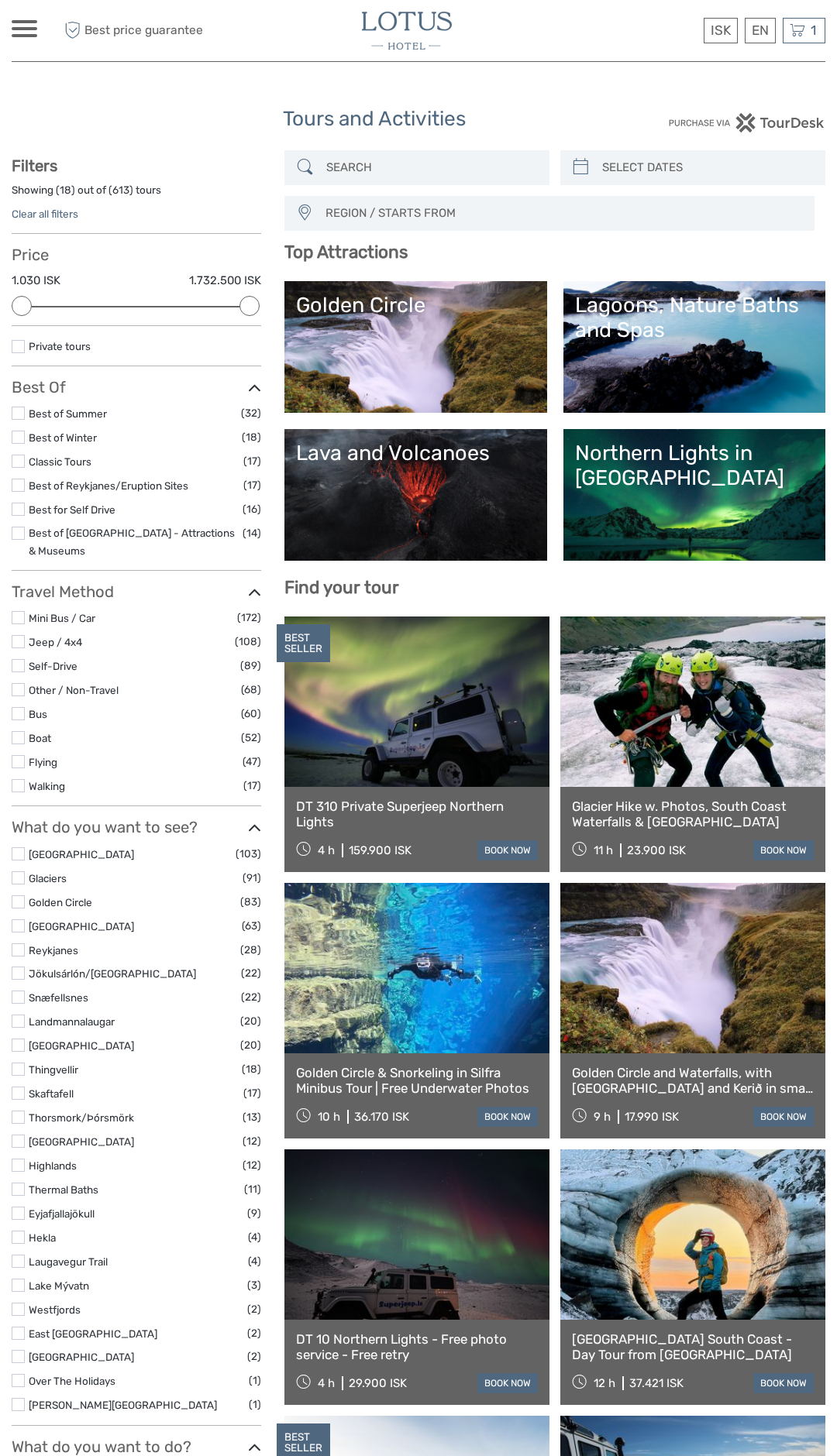
select select
